Goal: Task Accomplishment & Management: Use online tool/utility

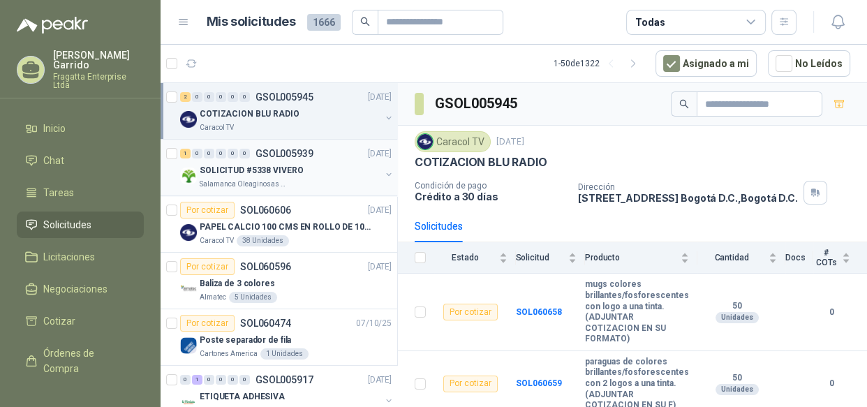
click at [324, 183] on div "Salamanca Oleaginosas SAS" at bounding box center [290, 184] width 181 height 11
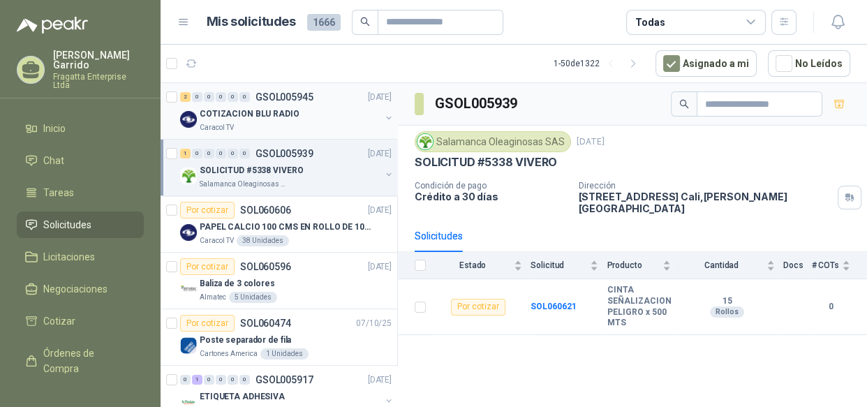
click at [347, 119] on div "COTIZACION BLU RADIO" at bounding box center [290, 113] width 181 height 17
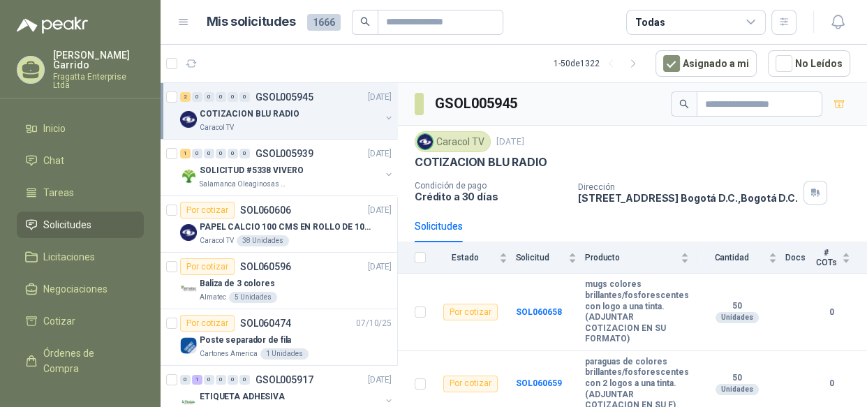
scroll to position [6, 0]
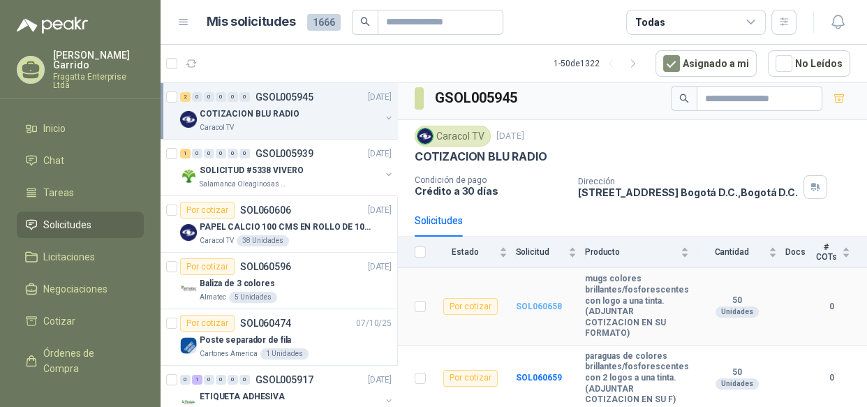
click at [534, 308] on b "SOL060658" at bounding box center [539, 307] width 46 height 10
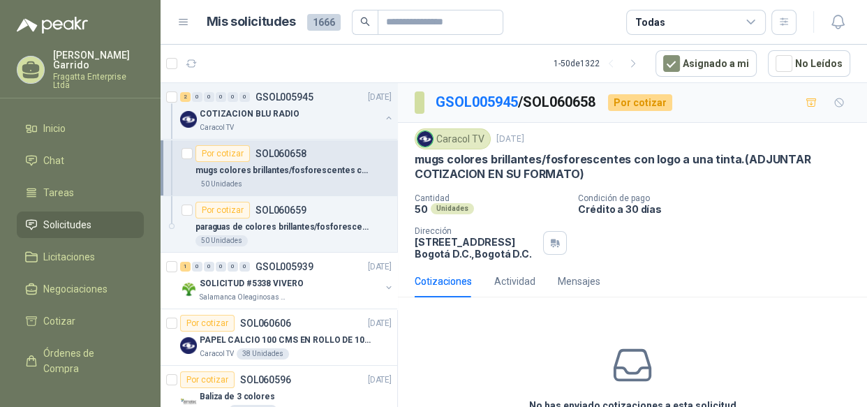
scroll to position [76, 0]
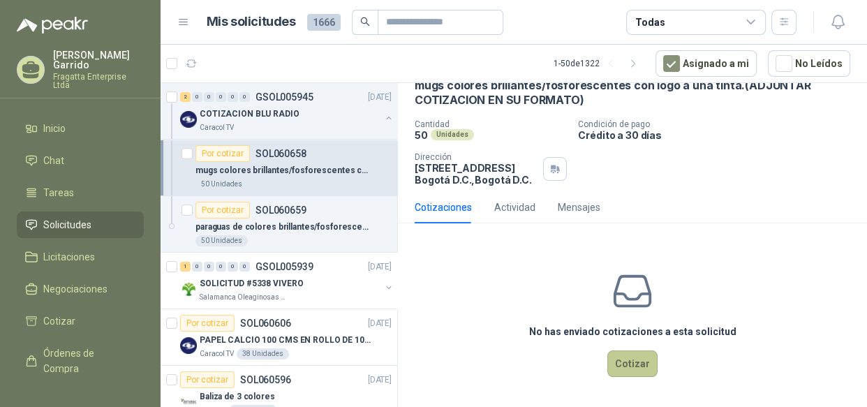
click at [628, 364] on button "Cotizar" at bounding box center [632, 363] width 50 height 27
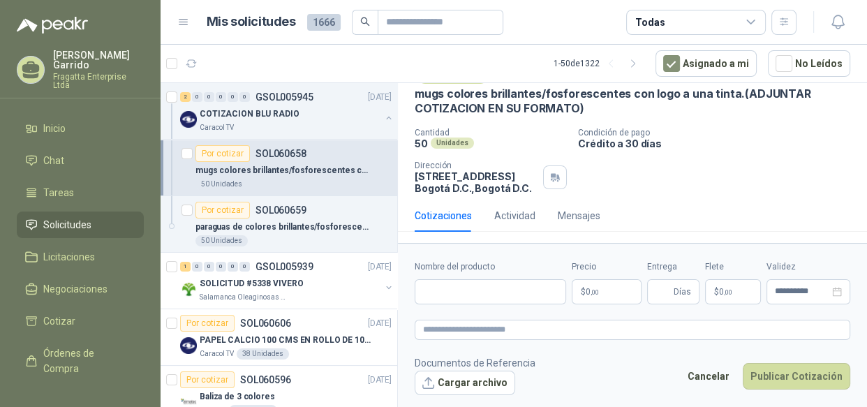
scroll to position [66, 0]
